Goal: Find specific page/section: Find specific page/section

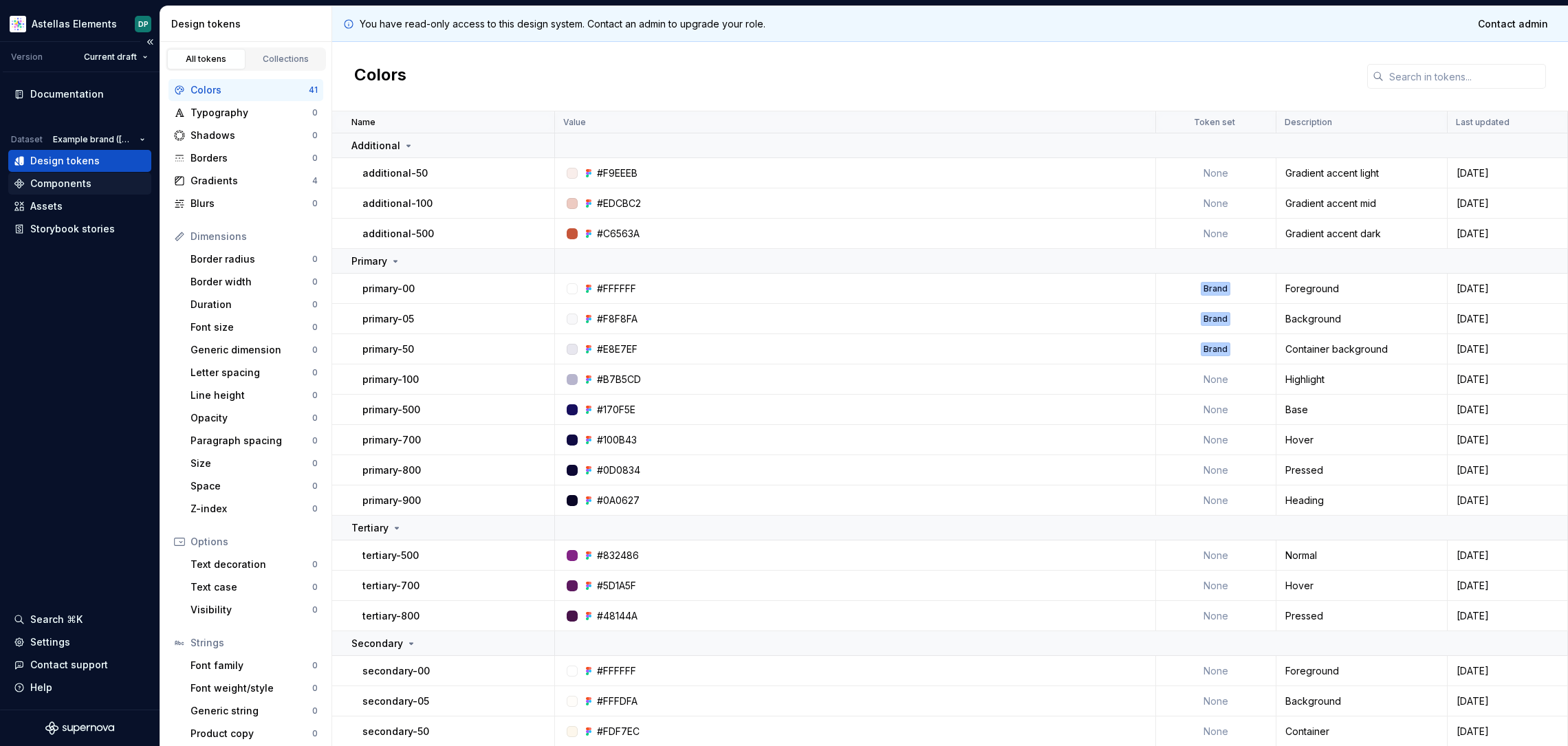
click at [90, 185] on div "Components" at bounding box center [80, 184] width 132 height 14
click at [79, 183] on div "Components" at bounding box center [61, 184] width 62 height 14
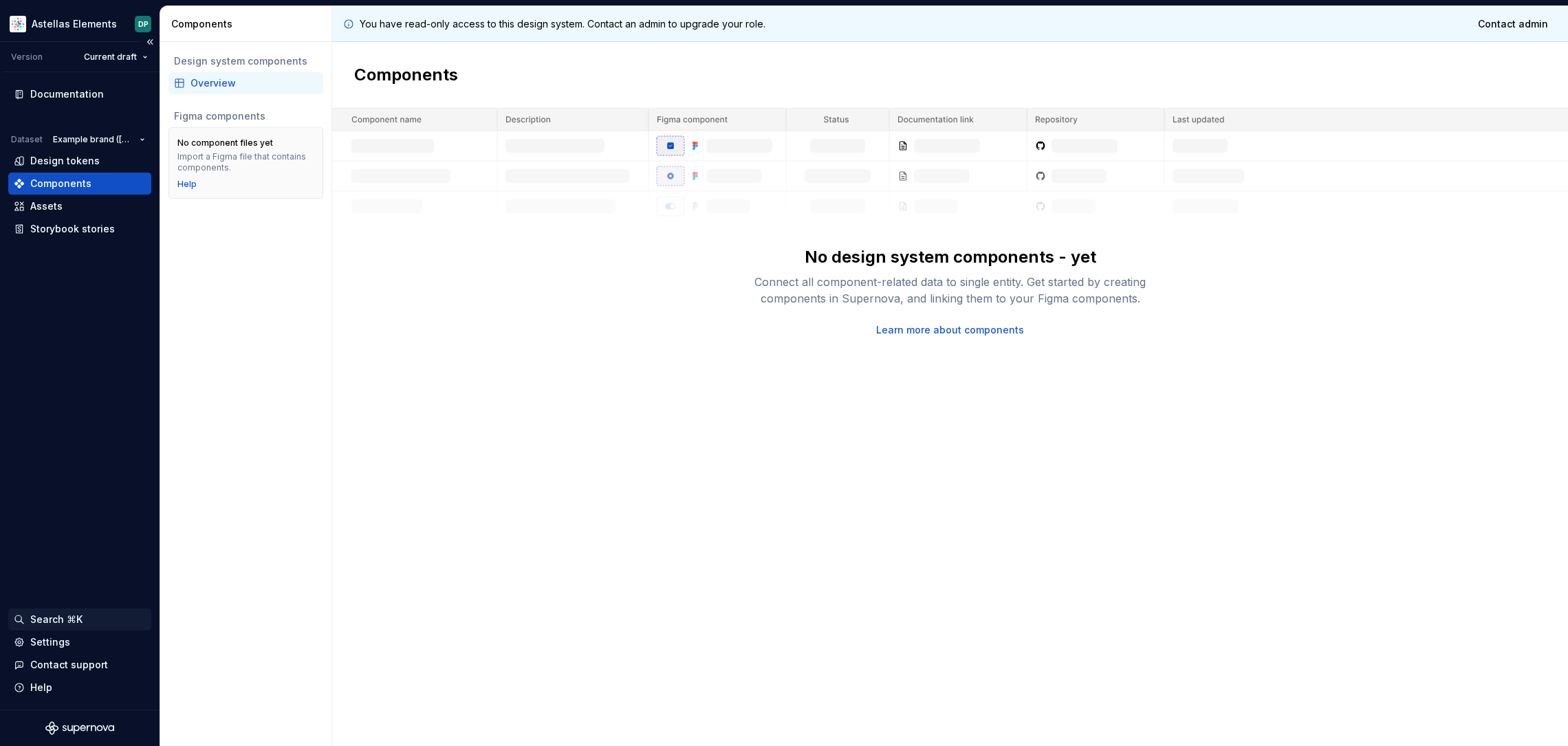
click at [60, 622] on div "Search ⌘K" at bounding box center [56, 619] width 53 height 14
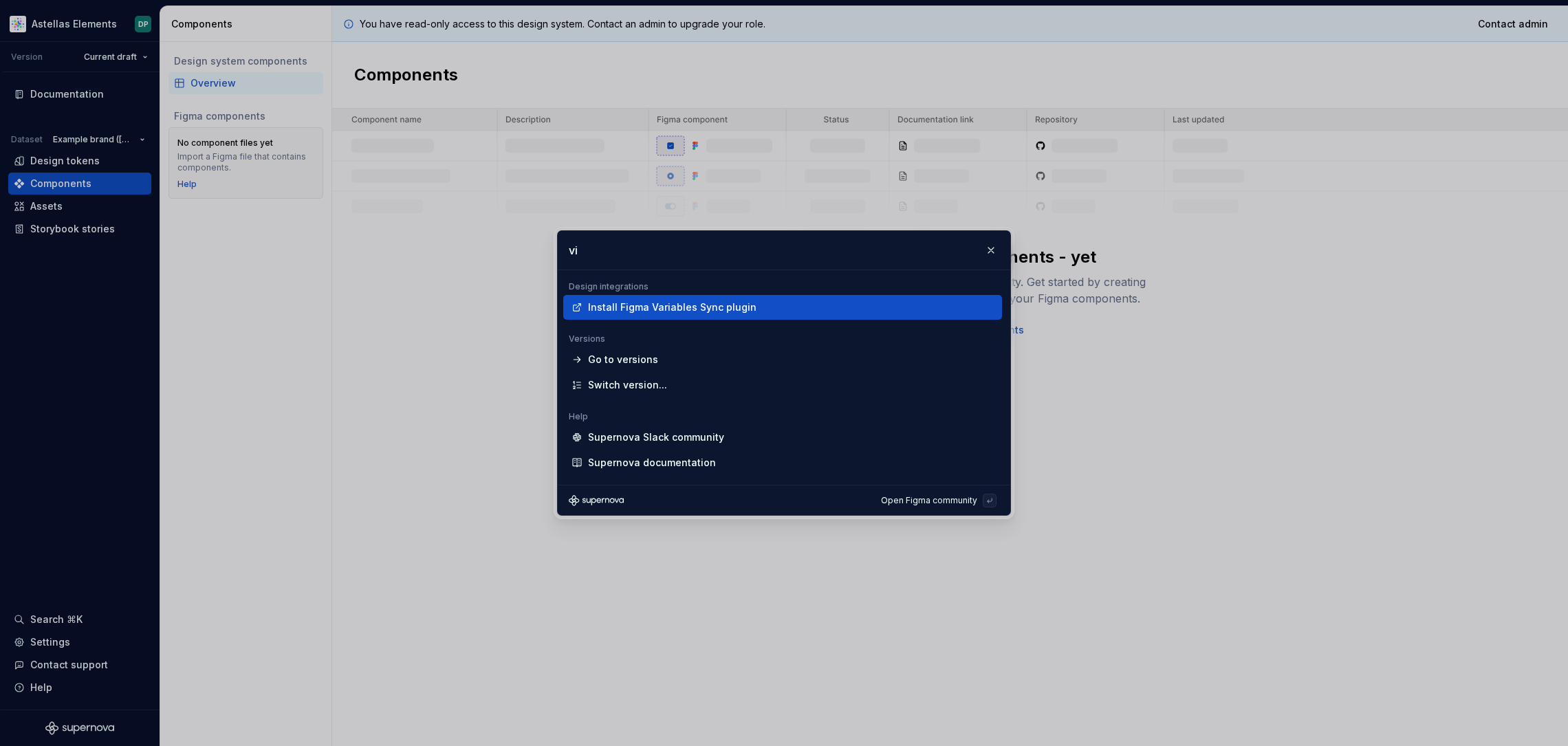
type input "v"
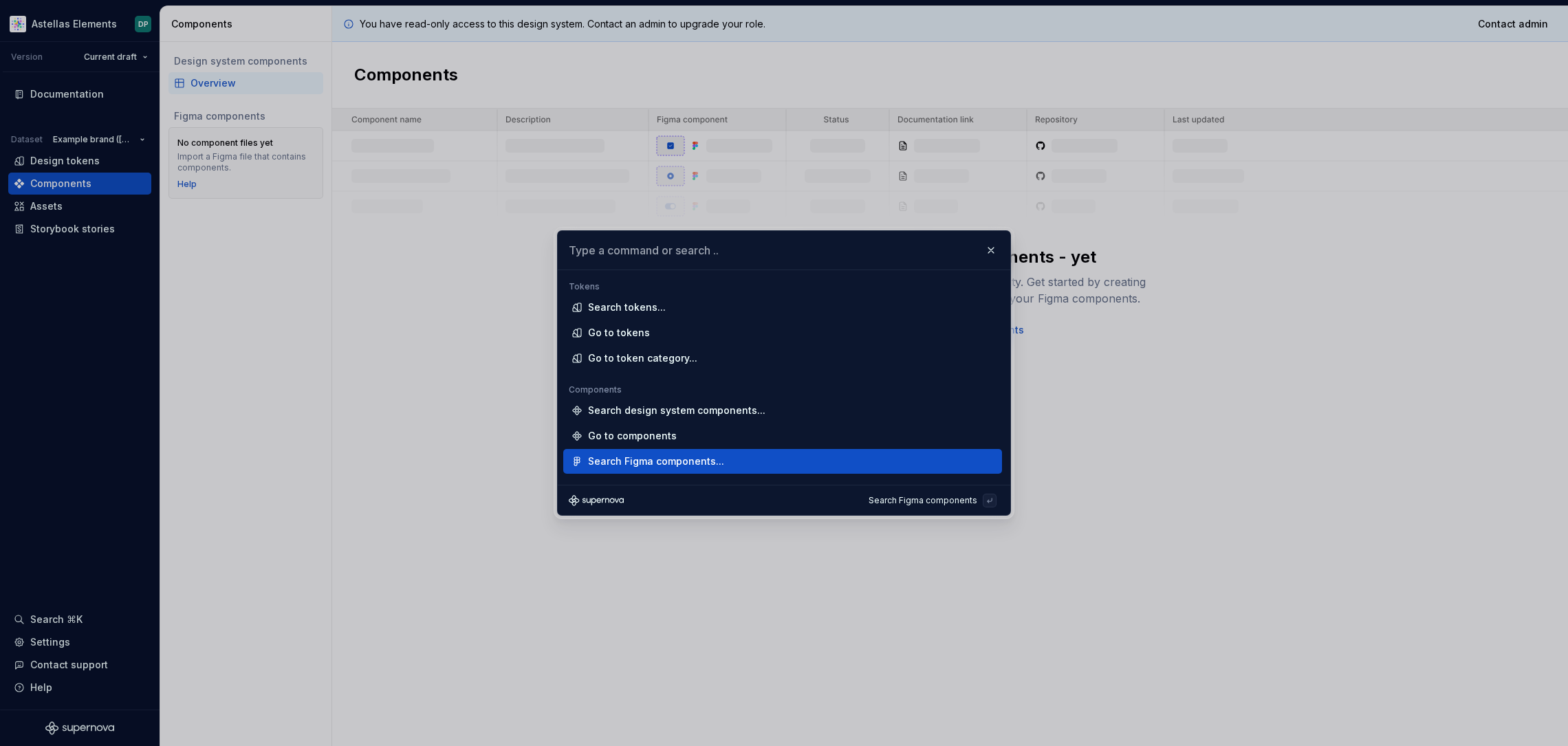
click at [650, 453] on div "Search Figma components..." at bounding box center [783, 461] width 439 height 24
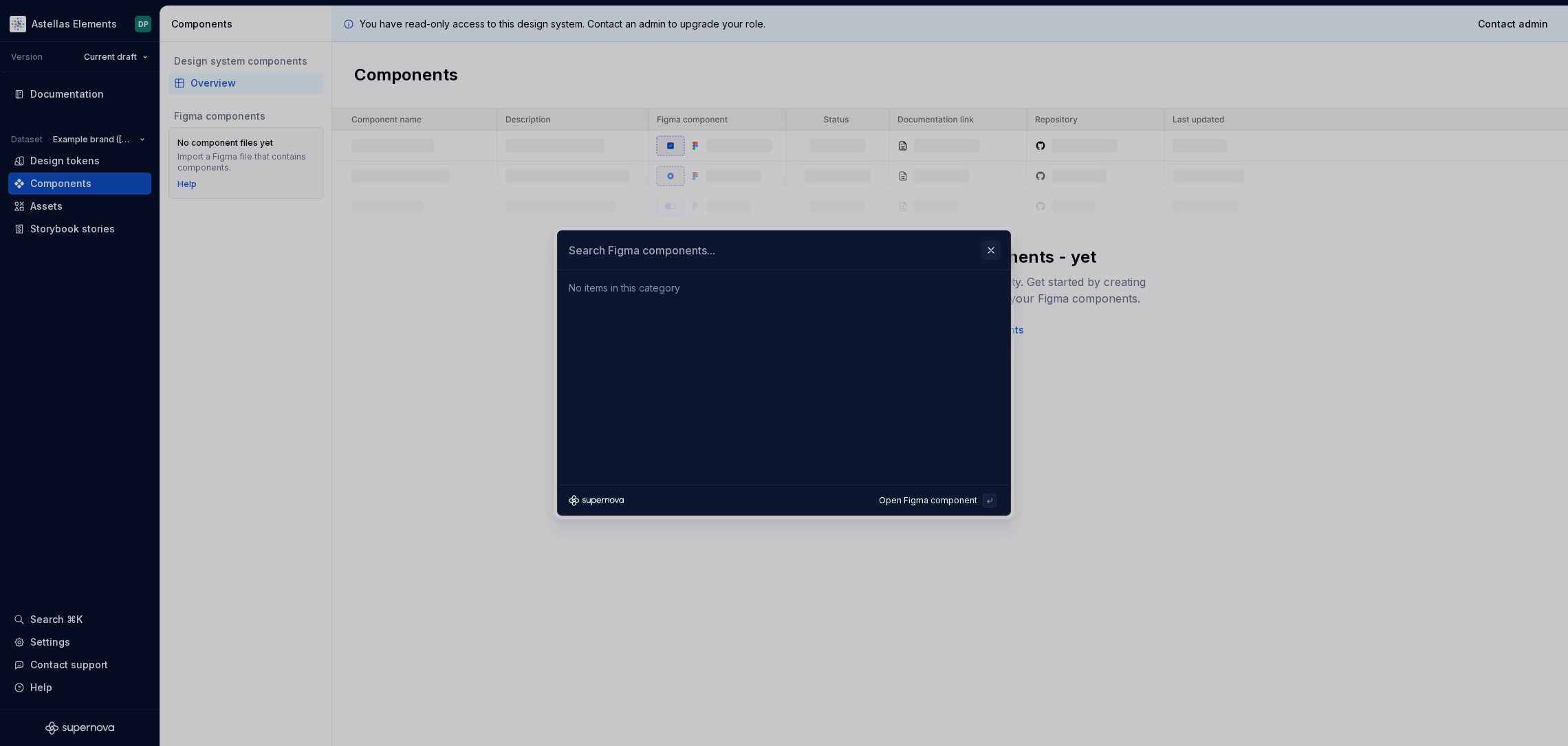
click at [991, 248] on button "button" at bounding box center [991, 250] width 19 height 19
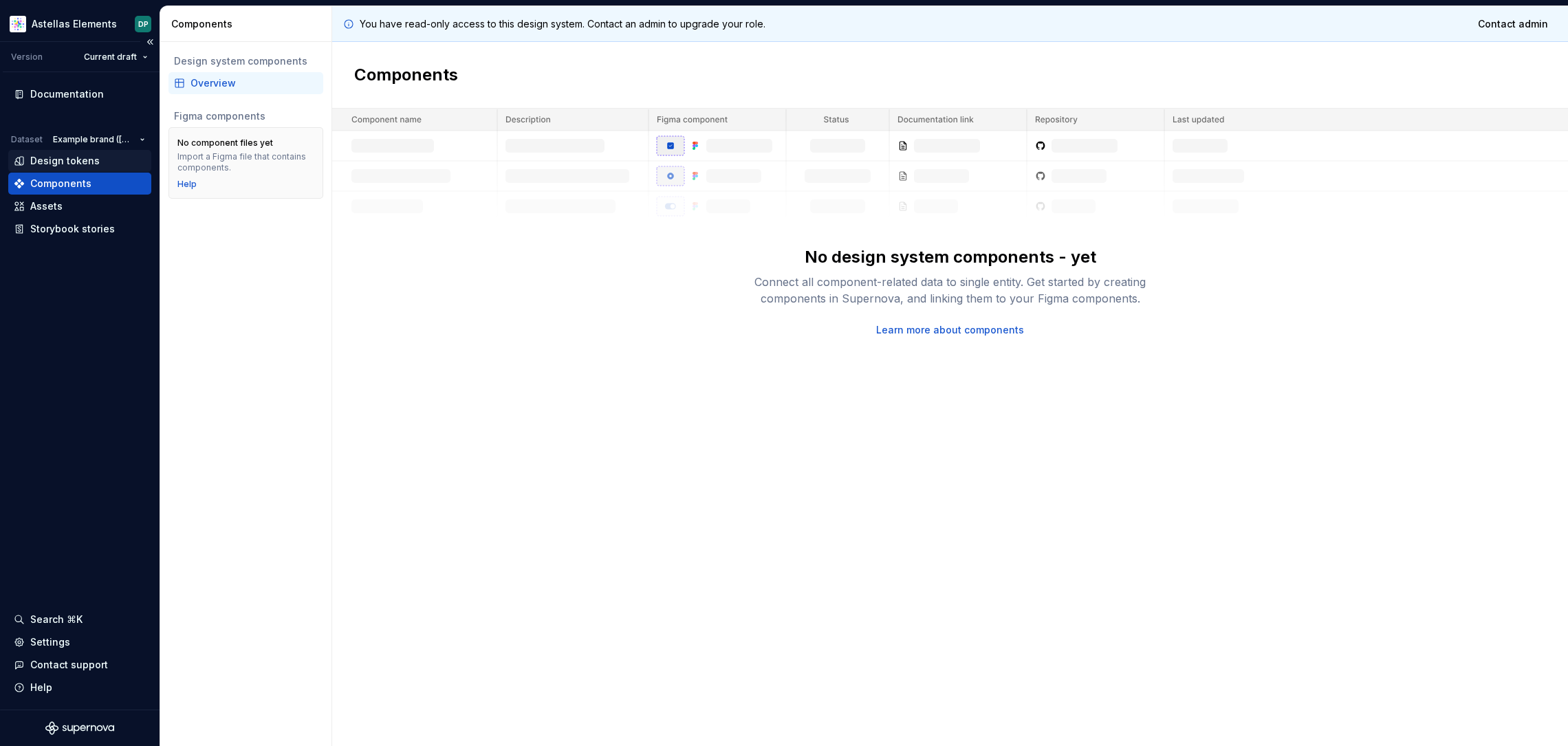
click at [74, 157] on div "Design tokens" at bounding box center [65, 161] width 70 height 14
